Goal: Task Accomplishment & Management: Manage account settings

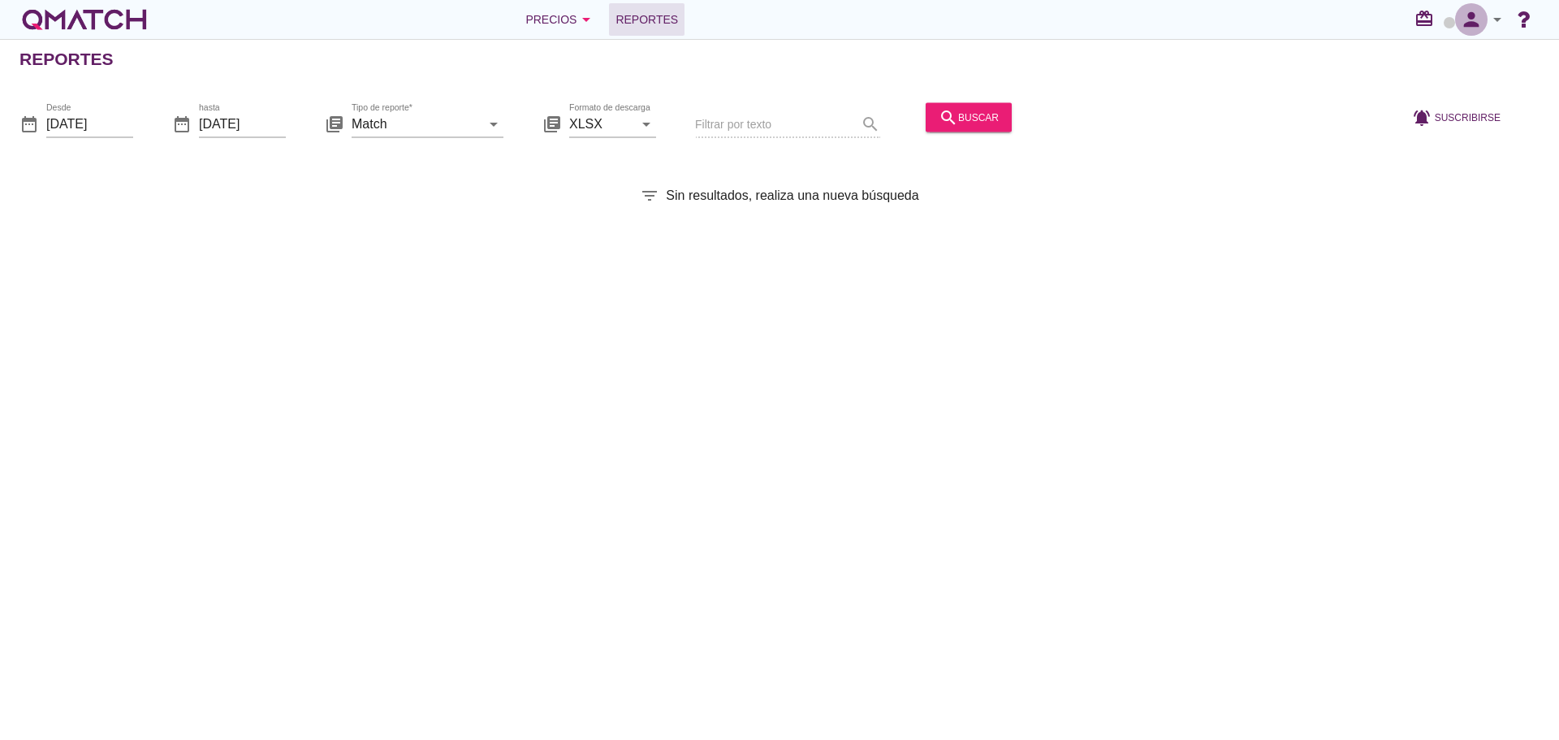
click at [1483, 22] on icon "person" at bounding box center [1471, 19] width 32 height 23
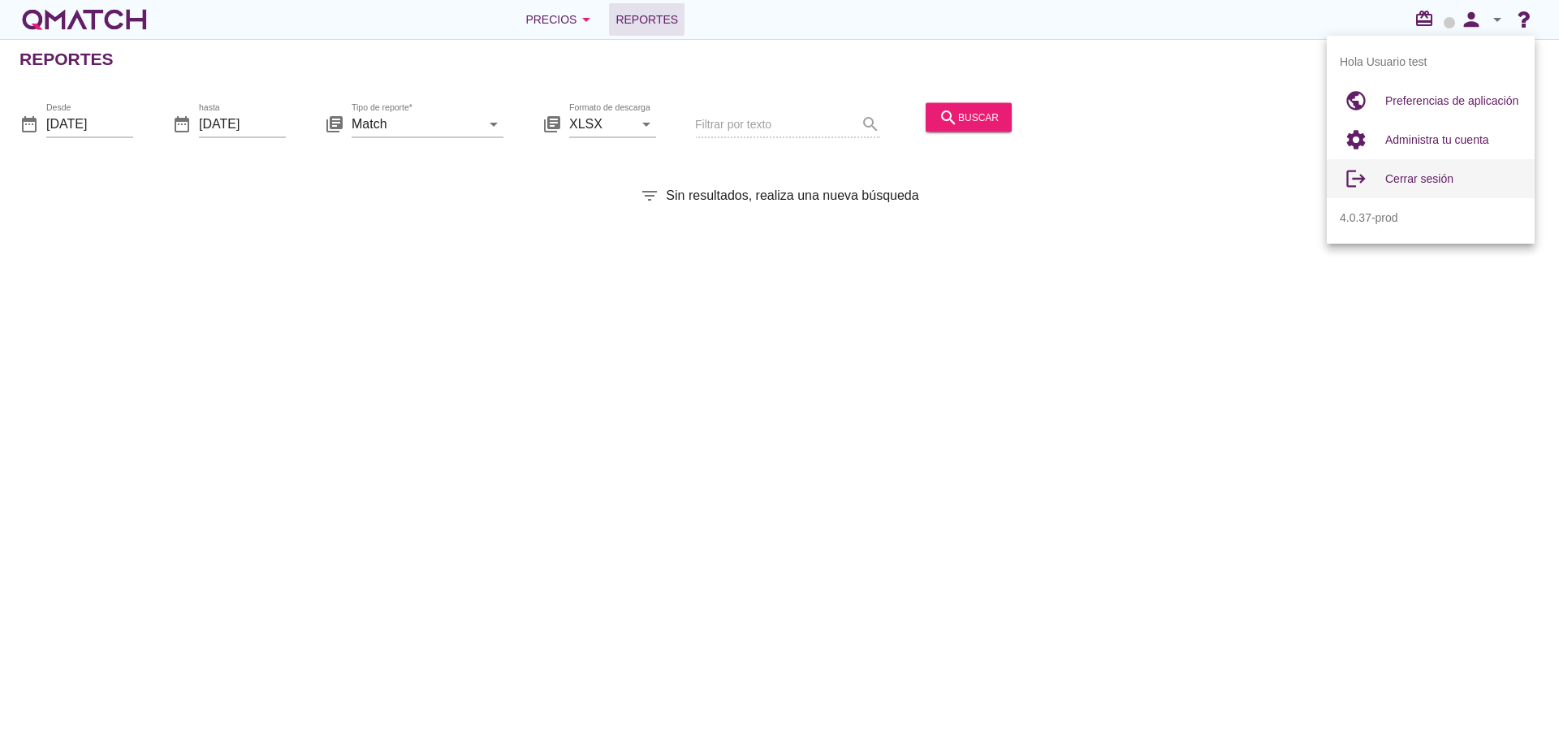
click at [1458, 169] on div "Cerrar sesión" at bounding box center [1453, 178] width 136 height 19
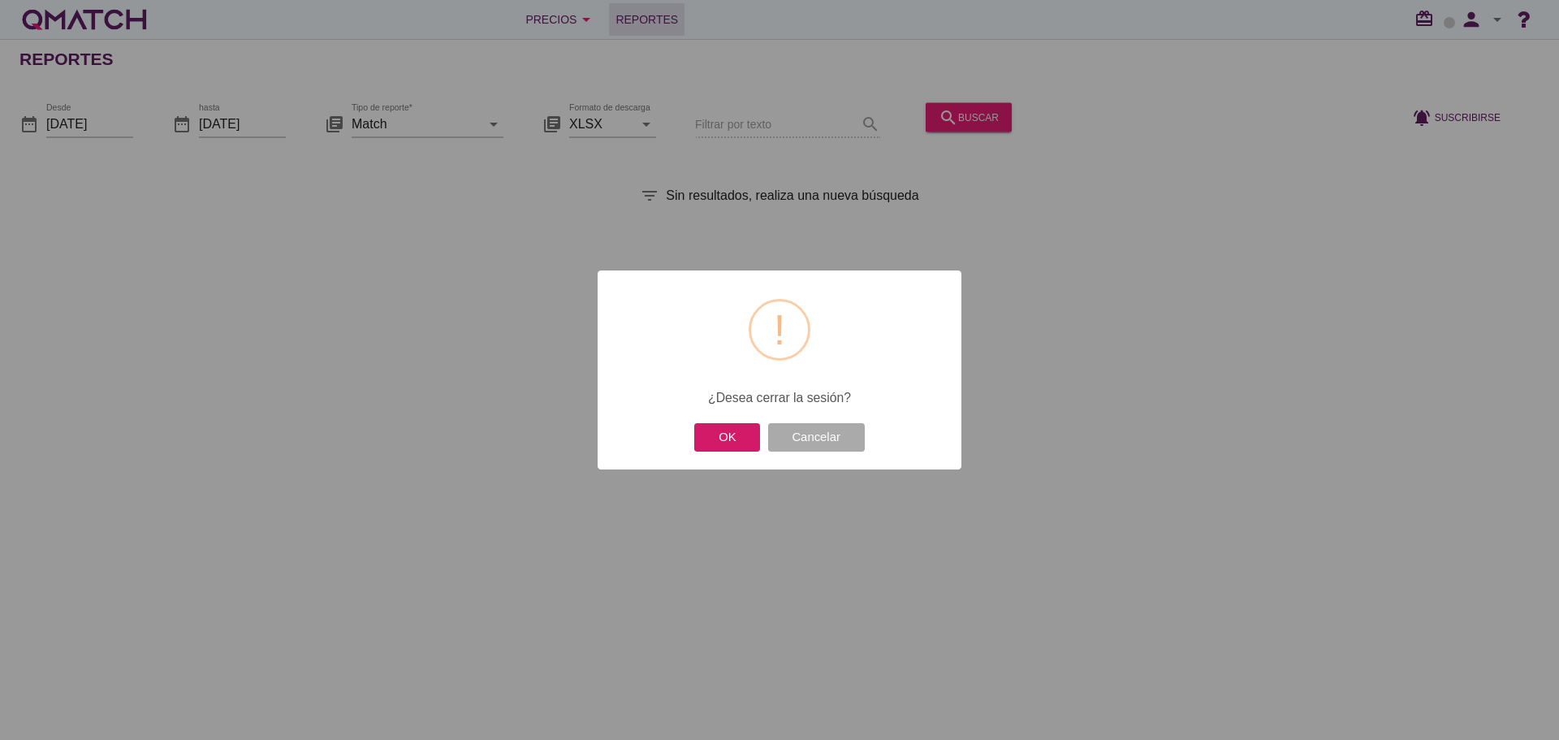
click at [735, 433] on button "OK" at bounding box center [727, 437] width 66 height 28
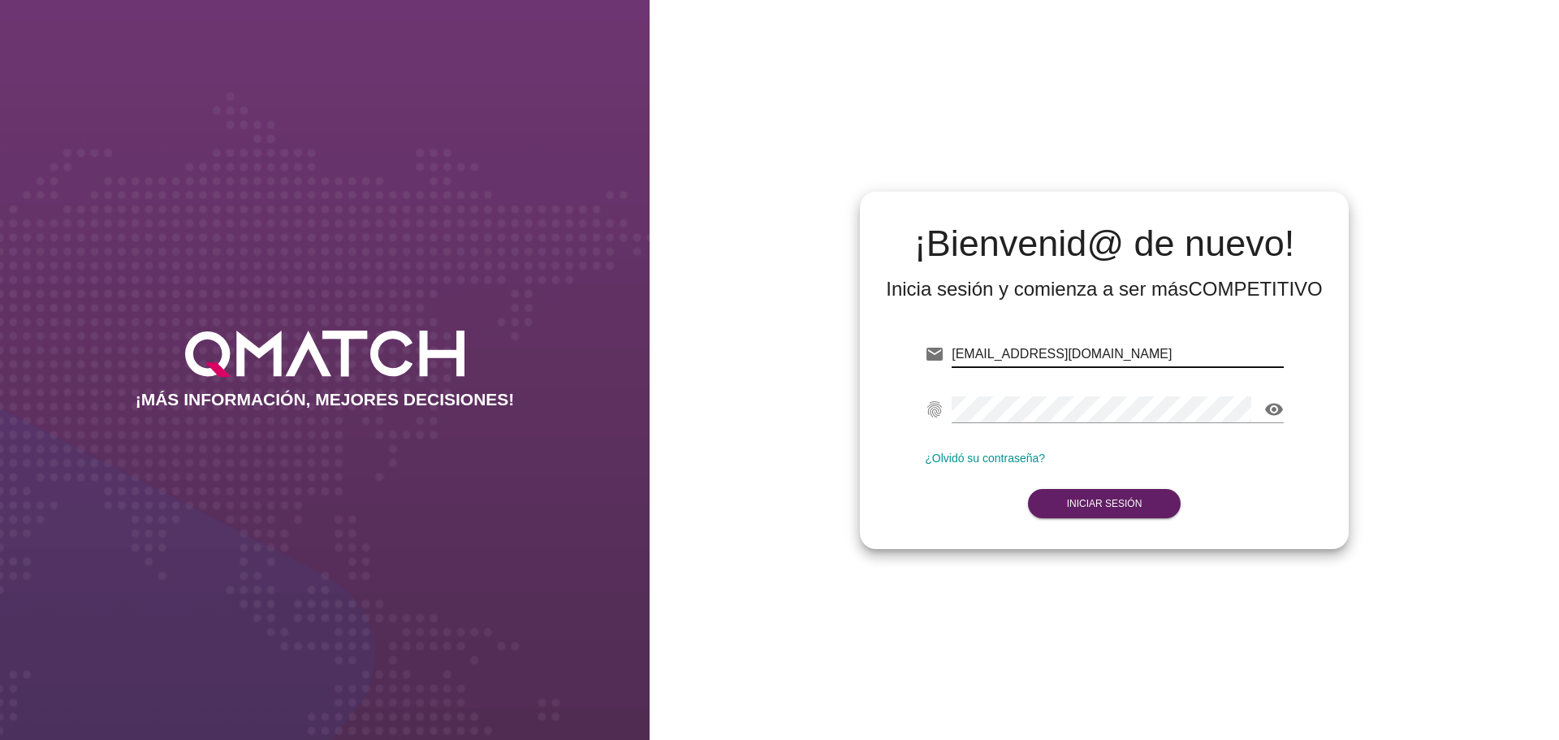
click at [1155, 352] on input "[EMAIL_ADDRESS][DOMAIN_NAME]" at bounding box center [1118, 354] width 332 height 26
type input "test@test.allnutrition.cl"
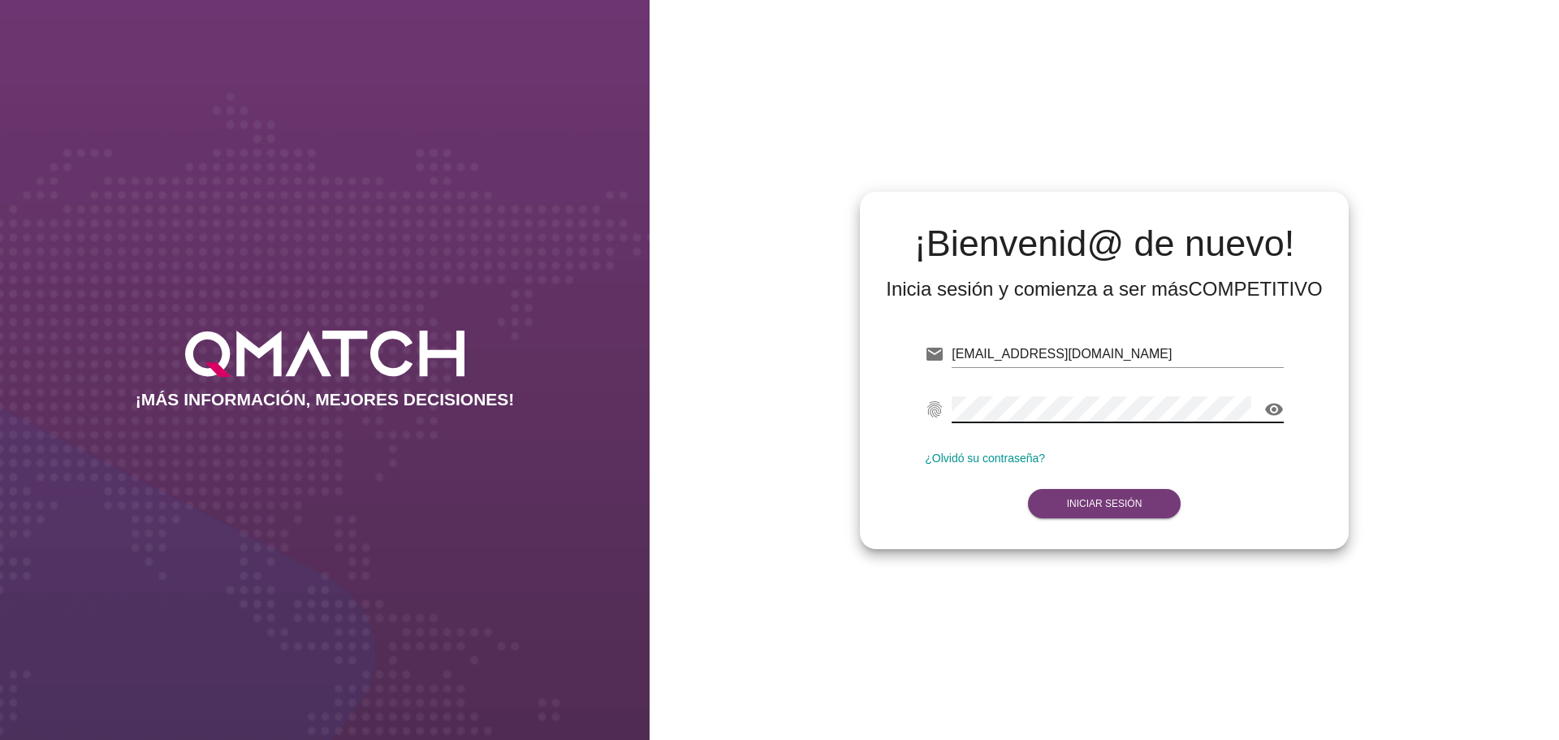
click at [1101, 497] on button "Iniciar Sesión" at bounding box center [1104, 503] width 153 height 29
click at [1112, 512] on button "Iniciar Sesión" at bounding box center [1104, 503] width 153 height 29
